Goal: Task Accomplishment & Management: Manage account settings

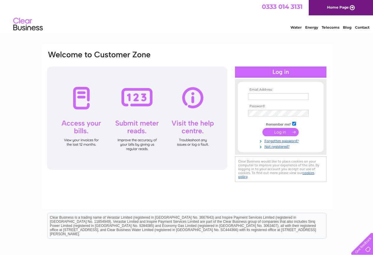
click at [256, 96] on input "text" at bounding box center [278, 96] width 61 height 6
type input "mpfoulkesadfa@gmail.com"
click at [286, 132] on input "submit" at bounding box center [280, 132] width 36 height 8
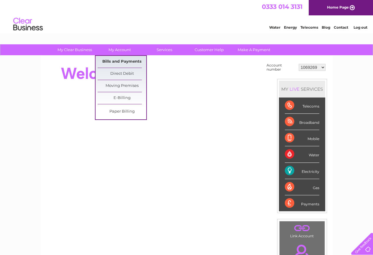
click at [119, 60] on link "Bills and Payments" at bounding box center [122, 62] width 49 height 12
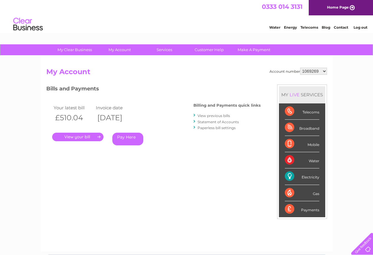
click at [325, 71] on select "1069269 30301436" at bounding box center [313, 71] width 27 height 7
select select "30301436"
click at [300, 68] on select "1069269 30301436" at bounding box center [313, 71] width 27 height 7
click at [89, 137] on link "." at bounding box center [77, 136] width 51 height 9
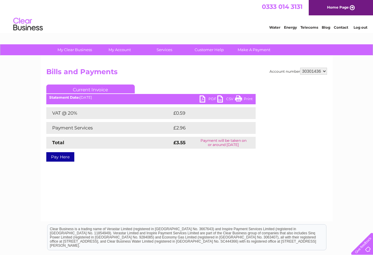
click at [239, 97] on link "Print" at bounding box center [244, 99] width 18 height 9
